Goal: Transaction & Acquisition: Purchase product/service

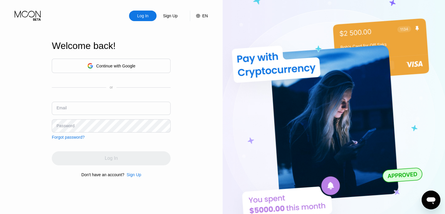
click at [152, 114] on input "text" at bounding box center [111, 108] width 119 height 13
paste input "[EMAIL_ADDRESS][DOMAIN_NAME]"
click at [66, 109] on input "[EMAIL_ADDRESS][DOMAIN_NAME]" at bounding box center [111, 108] width 119 height 13
type input "[EMAIL_ADDRESS][DOMAIN_NAME]"
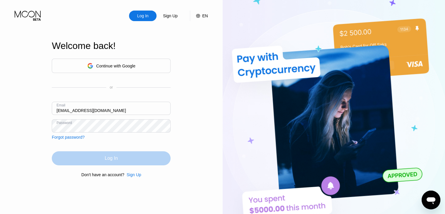
click at [101, 160] on div "Log In" at bounding box center [111, 158] width 119 height 14
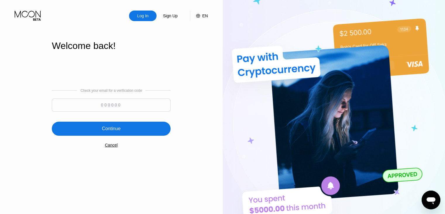
click at [107, 107] on input at bounding box center [111, 104] width 119 height 13
paste input "552191"
type input "552191"
click at [129, 136] on div "Continue" at bounding box center [111, 128] width 119 height 14
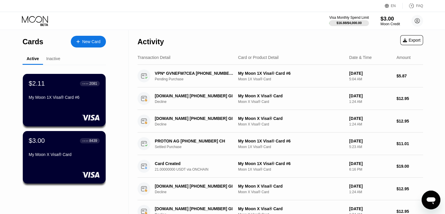
click at [395, 26] on div "Moon Credit" at bounding box center [391, 24] width 20 height 4
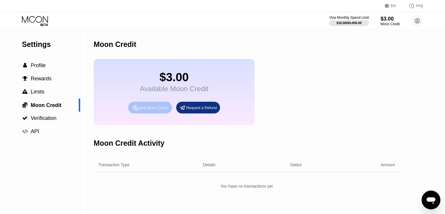
click at [148, 110] on div "Buy Moon Credit" at bounding box center [153, 107] width 28 height 5
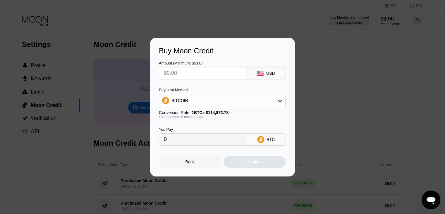
click at [232, 68] on input "text" at bounding box center [203, 73] width 78 height 12
type input "$5"
type input "0.00004353"
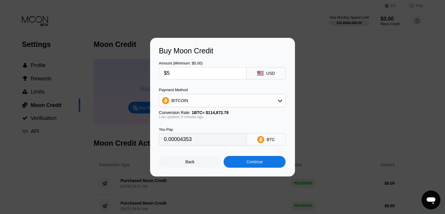
type input "$5"
click at [231, 100] on div "BITCOIN" at bounding box center [222, 101] width 126 height 12
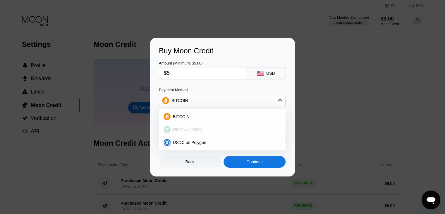
click at [222, 132] on div "USDT on TRON" at bounding box center [222, 130] width 123 height 12
type input "5.05"
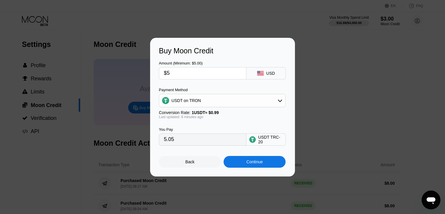
click at [263, 165] on div "Continue" at bounding box center [255, 162] width 62 height 12
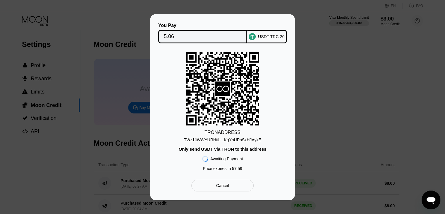
click at [215, 187] on div "Cancel" at bounding box center [222, 185] width 62 height 12
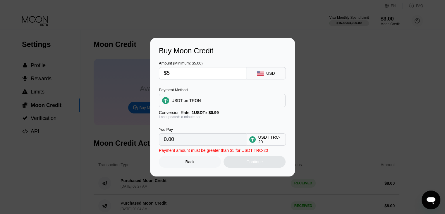
type input "5.05"
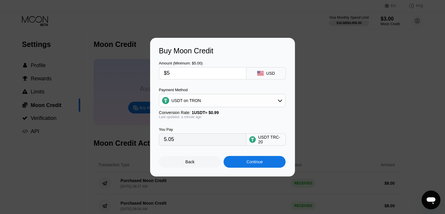
click at [171, 74] on input "$5" at bounding box center [203, 73] width 78 height 12
type input "0.00"
type input "$1"
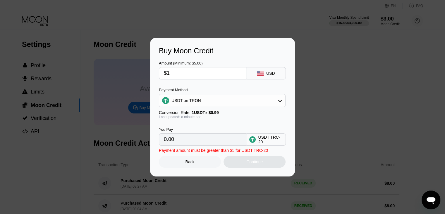
type input "1.01"
type input "$10"
type input "10.10"
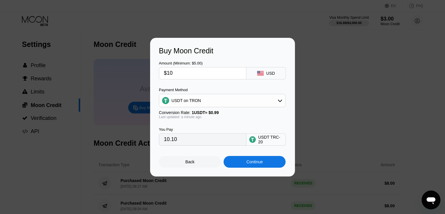
type input "$10"
click at [238, 165] on div "Continue" at bounding box center [255, 162] width 62 height 12
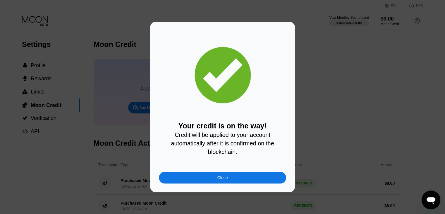
click at [246, 183] on div "Close" at bounding box center [222, 178] width 127 height 12
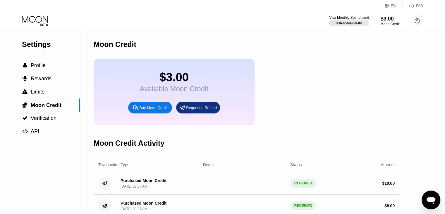
click at [39, 26] on div "Visa Monthly Spend Limit $16.88 / $4,000.00 $3.00 Moon Credit [EMAIL_ADDRESS][D…" at bounding box center [222, 21] width 445 height 18
click at [39, 13] on div "Visa Monthly Spend Limit $16.88 / $4,000.00 $3.00 Moon Credit [EMAIL_ADDRESS][D…" at bounding box center [222, 21] width 445 height 18
click at [39, 19] on icon at bounding box center [35, 21] width 27 height 10
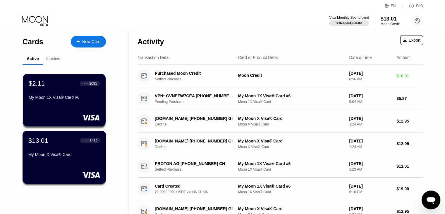
click at [56, 153] on div "$13.01 ● ● ● ● 8439 My Moon X Visa® Card" at bounding box center [64, 147] width 72 height 23
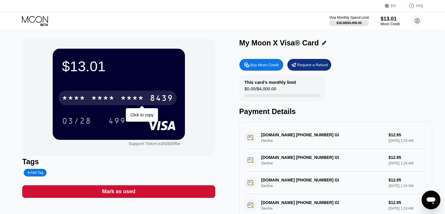
click at [166, 92] on div "* * * * * * * * * * * * 8439" at bounding box center [118, 97] width 118 height 15
click at [166, 92] on div "[CREDIT_CARD_NUMBER]" at bounding box center [118, 97] width 118 height 15
